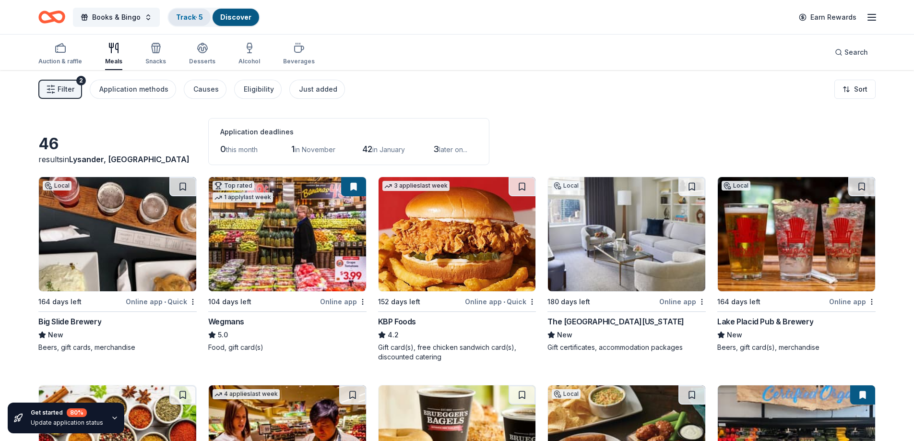
click at [201, 18] on link "Track · 5" at bounding box center [189, 17] width 27 height 8
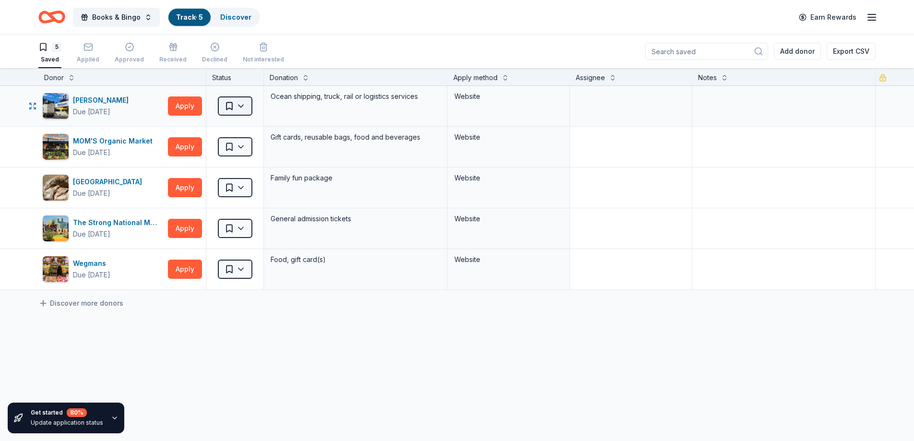
click at [244, 99] on html "10% Books & Bingo Track · 5 Discover Earn Rewards 5 Saved Applied Approved Rece…" at bounding box center [457, 220] width 914 height 441
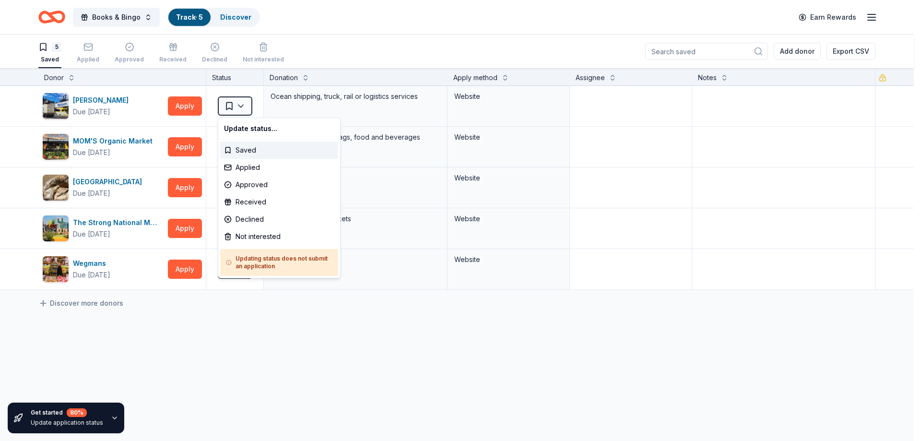
click at [221, 405] on html "10% Books & Bingo Track · 5 Discover Earn Rewards 5 Saved Applied Approved Rece…" at bounding box center [460, 220] width 921 height 441
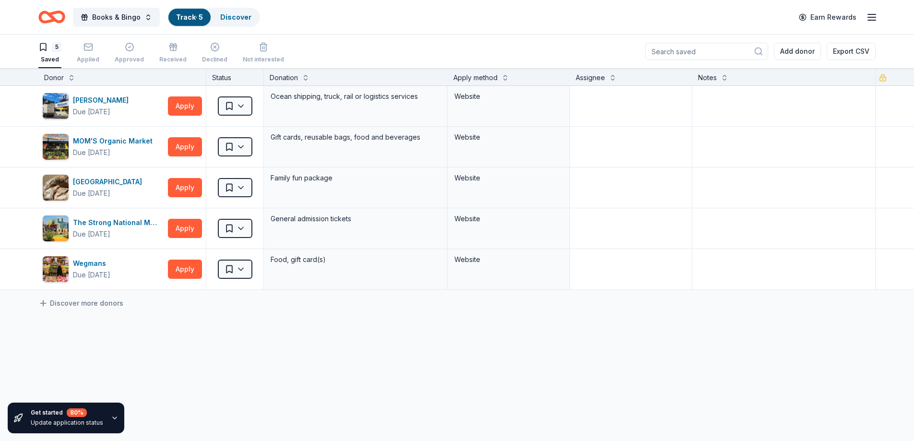
click at [48, 62] on div "Saved" at bounding box center [49, 60] width 23 height 8
click at [108, 144] on div "MOM'S Organic Market" at bounding box center [114, 141] width 83 height 12
